Goal: Transaction & Acquisition: Purchase product/service

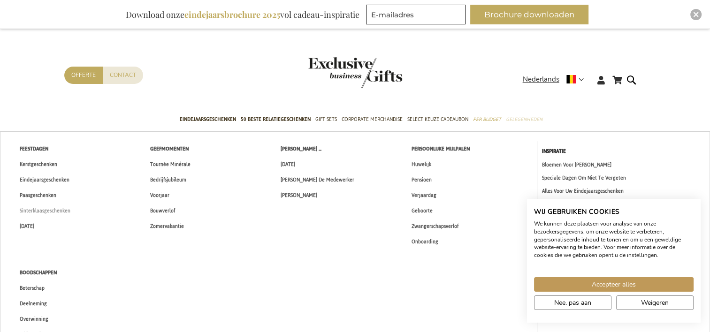
click at [31, 209] on span "Sinterklaasgeschenken" at bounding box center [45, 211] width 51 height 10
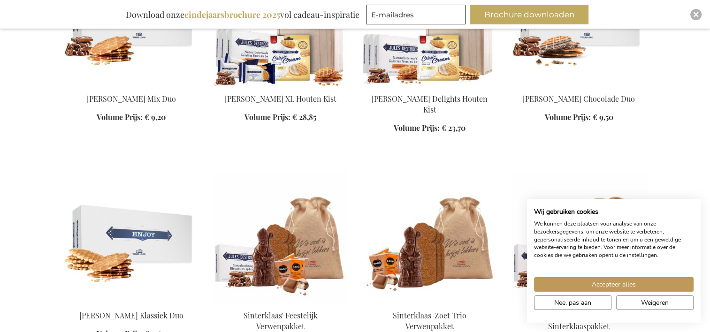
scroll to position [469, 0]
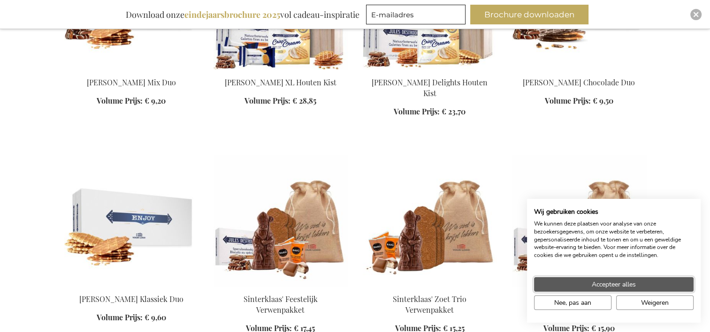
click at [611, 284] on span "Accepteer alles" at bounding box center [613, 285] width 44 height 10
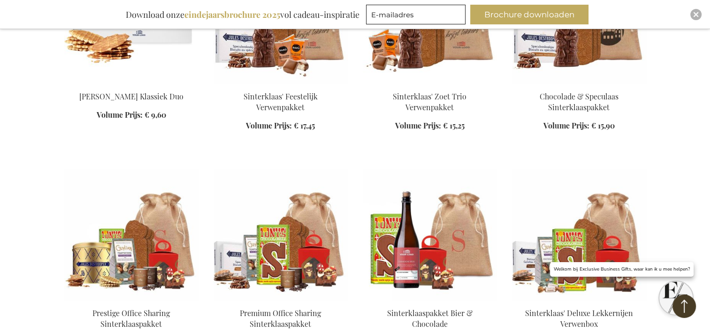
scroll to position [704, 0]
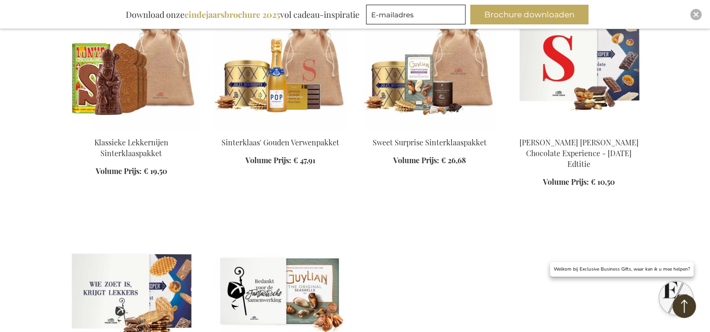
scroll to position [1266, 0]
